Goal: Navigation & Orientation: Find specific page/section

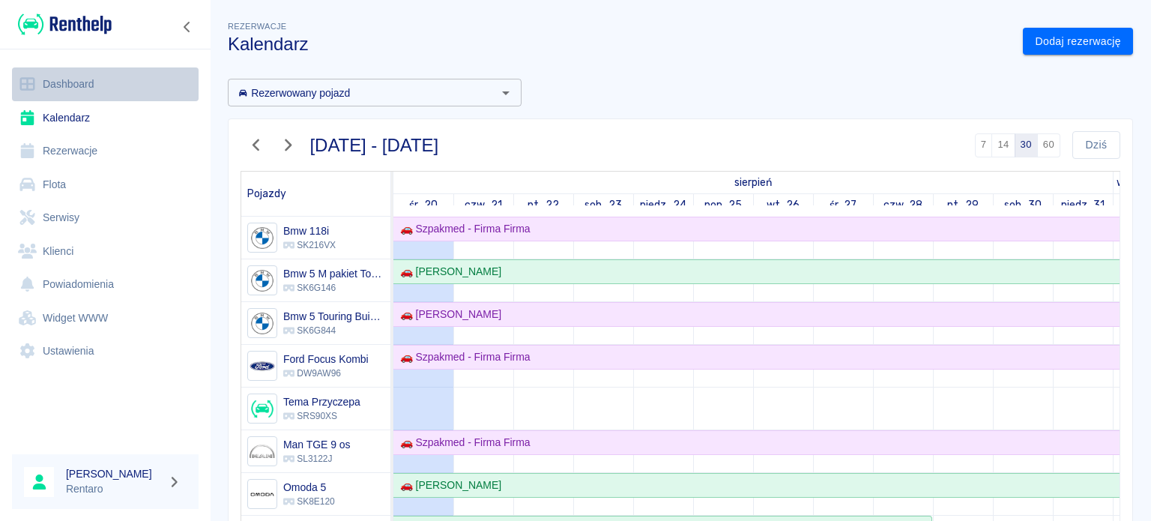
click at [86, 77] on link "Dashboard" at bounding box center [105, 84] width 187 height 34
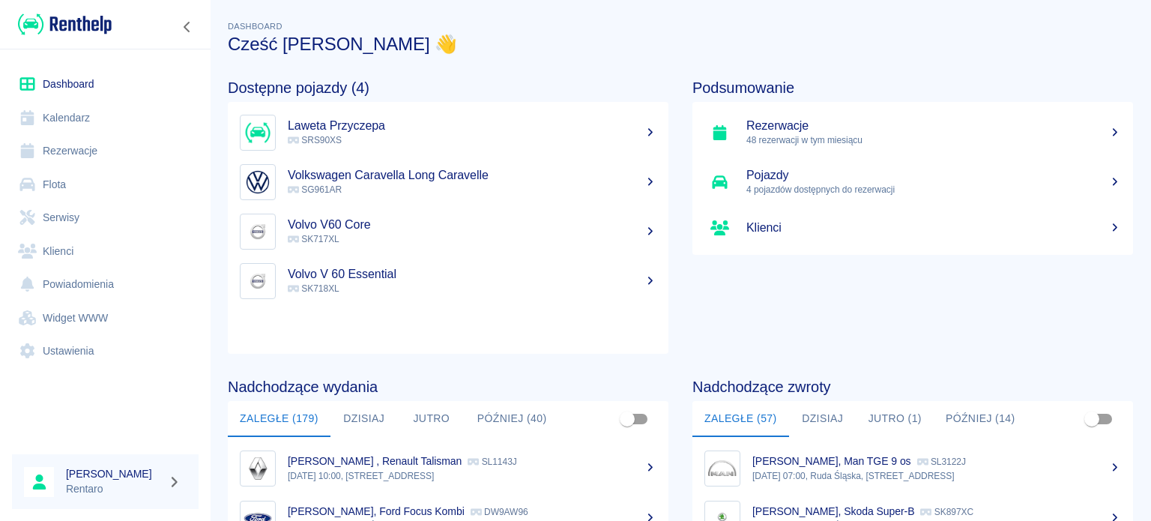
click at [896, 422] on button "Jutro (1)" at bounding box center [894, 419] width 77 height 36
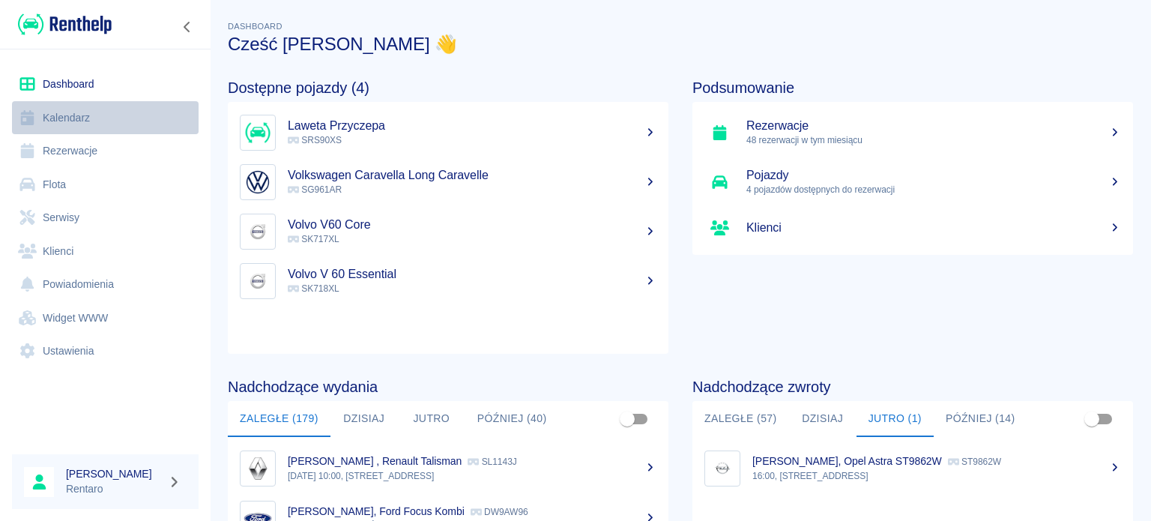
click at [84, 118] on link "Kalendarz" at bounding box center [105, 118] width 187 height 34
